Goal: Task Accomplishment & Management: Manage account settings

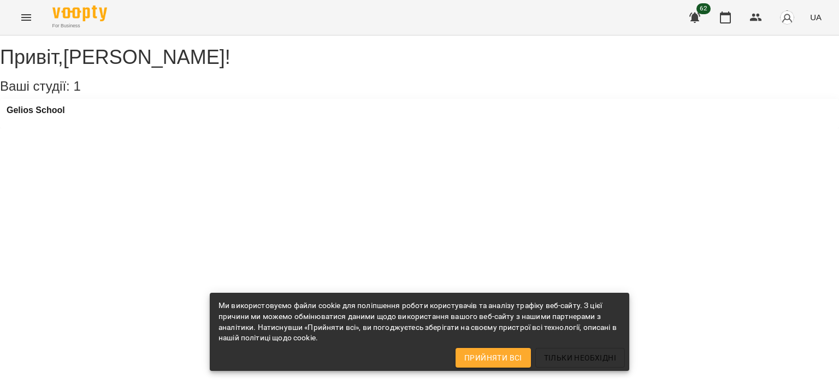
click at [39, 8] on div "For Business 62 UA" at bounding box center [419, 17] width 839 height 35
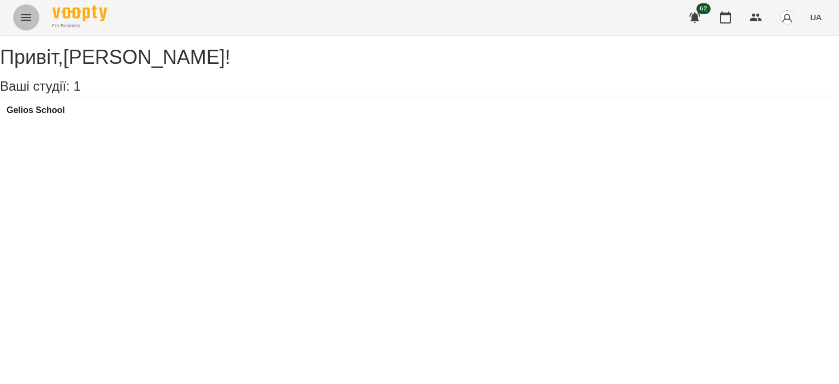
click at [35, 18] on button "Menu" at bounding box center [26, 17] width 26 height 26
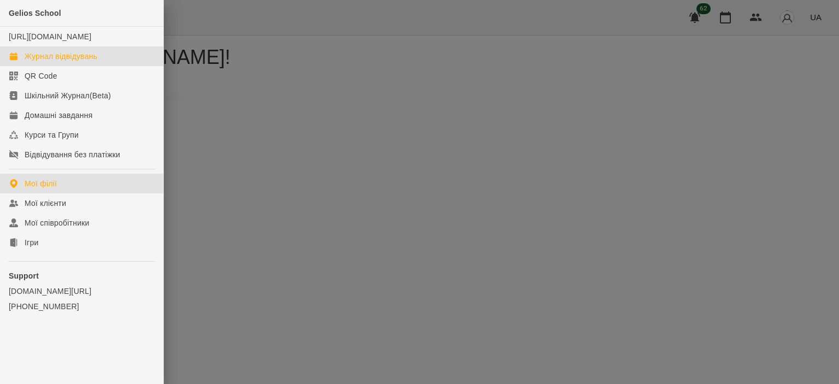
click at [40, 61] on link "Журнал відвідувань" at bounding box center [81, 56] width 163 height 20
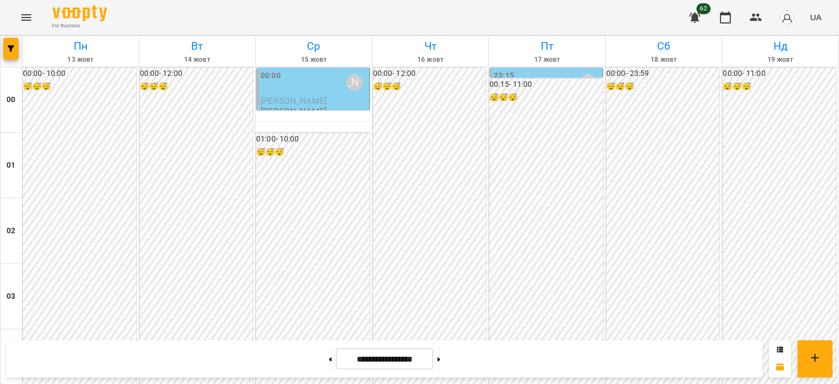
scroll to position [929, 0]
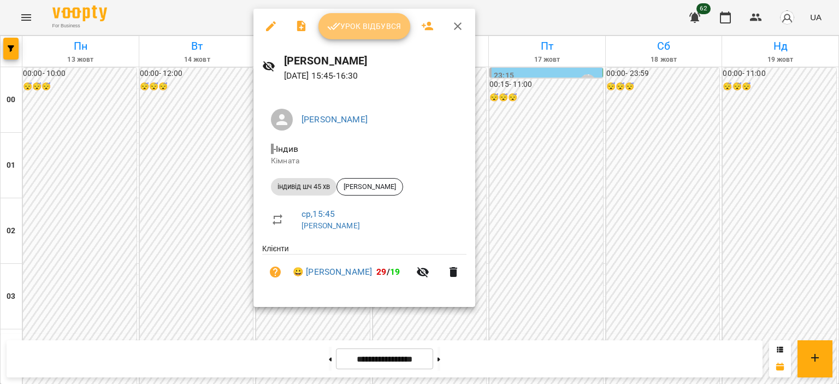
click at [361, 28] on span "Урок відбувся" at bounding box center [364, 26] width 74 height 13
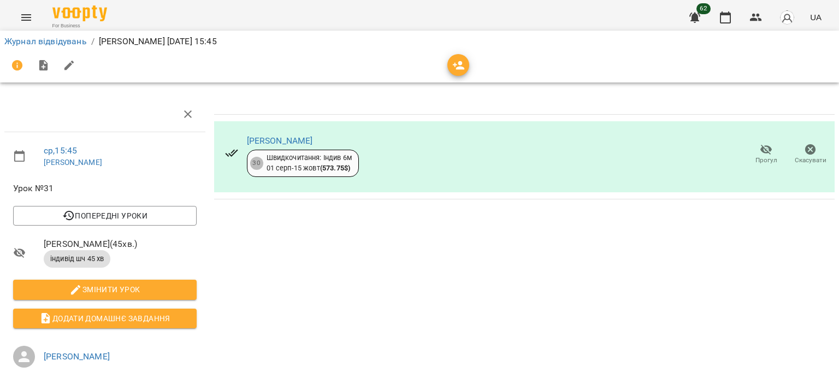
click at [26, 18] on icon "Menu" at bounding box center [26, 17] width 13 height 13
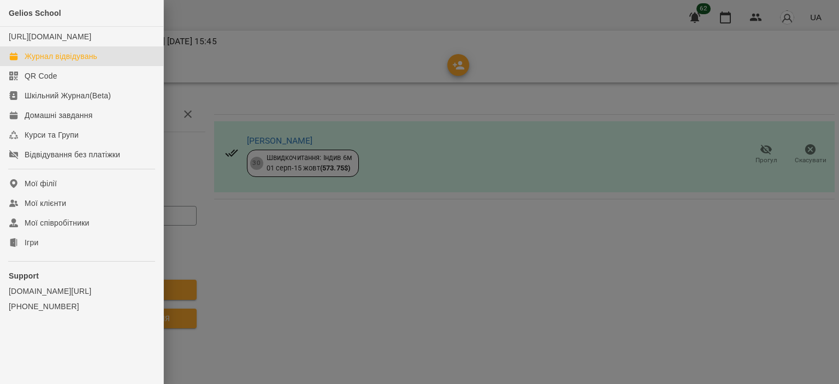
click at [104, 66] on link "Журнал відвідувань" at bounding box center [81, 56] width 163 height 20
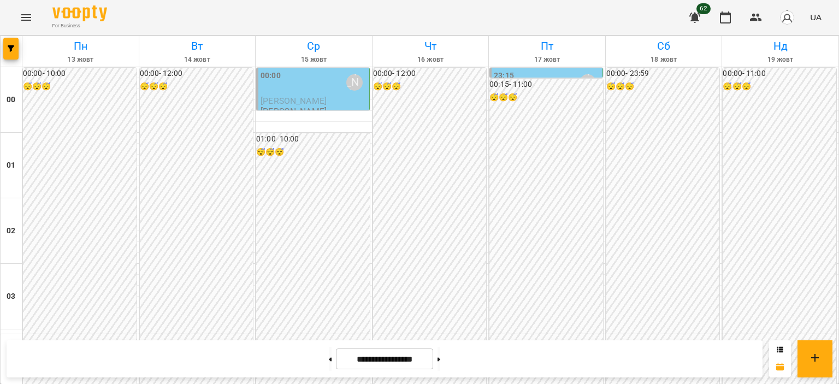
scroll to position [1038, 0]
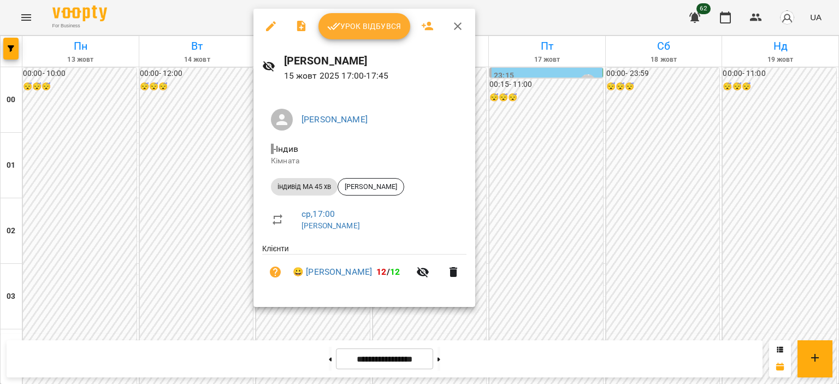
drag, startPoint x: 458, startPoint y: 26, endPoint x: 452, endPoint y: 22, distance: 7.0
click at [458, 26] on icon "button" at bounding box center [457, 26] width 13 height 13
